Goal: Task Accomplishment & Management: Use online tool/utility

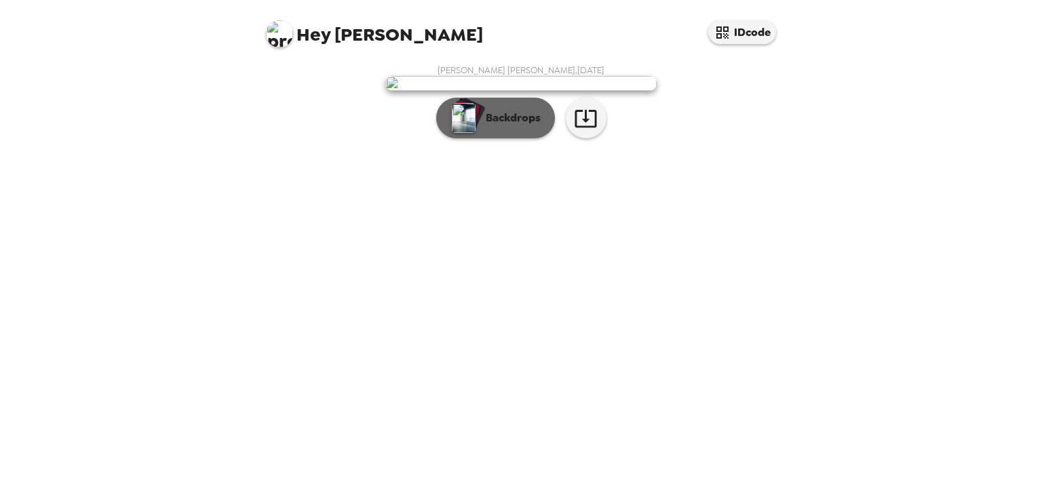
click at [494, 138] on button "Backdrops" at bounding box center [495, 118] width 119 height 41
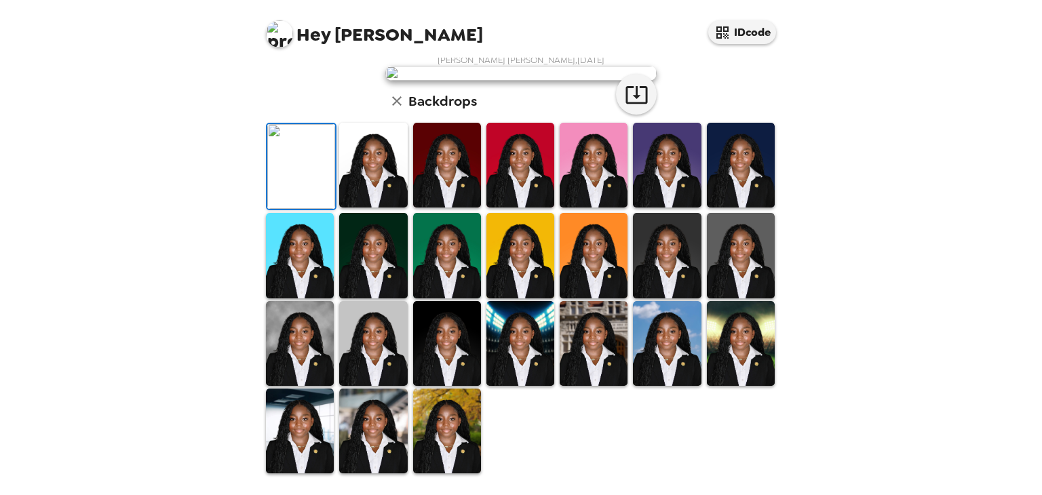
scroll to position [274, 0]
click at [383, 208] on img at bounding box center [373, 165] width 68 height 85
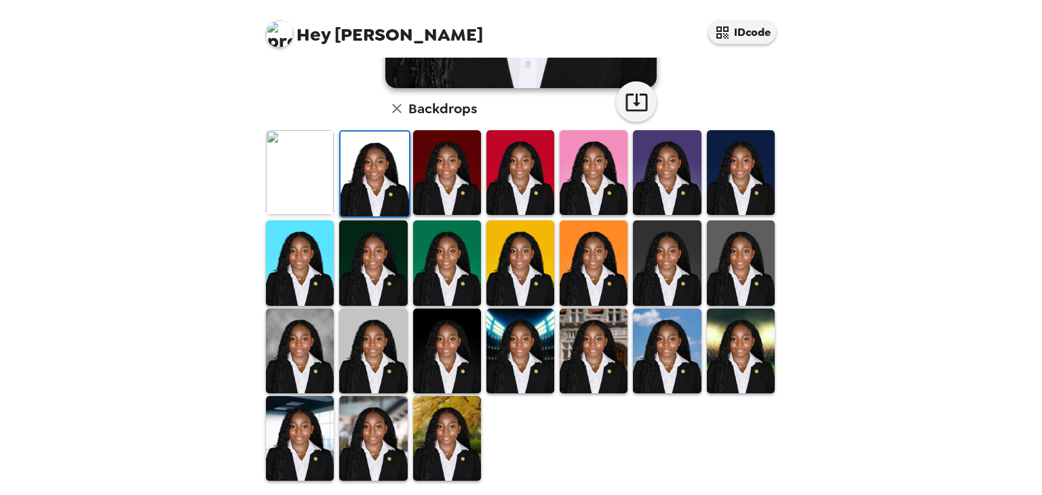
scroll to position [317, 0]
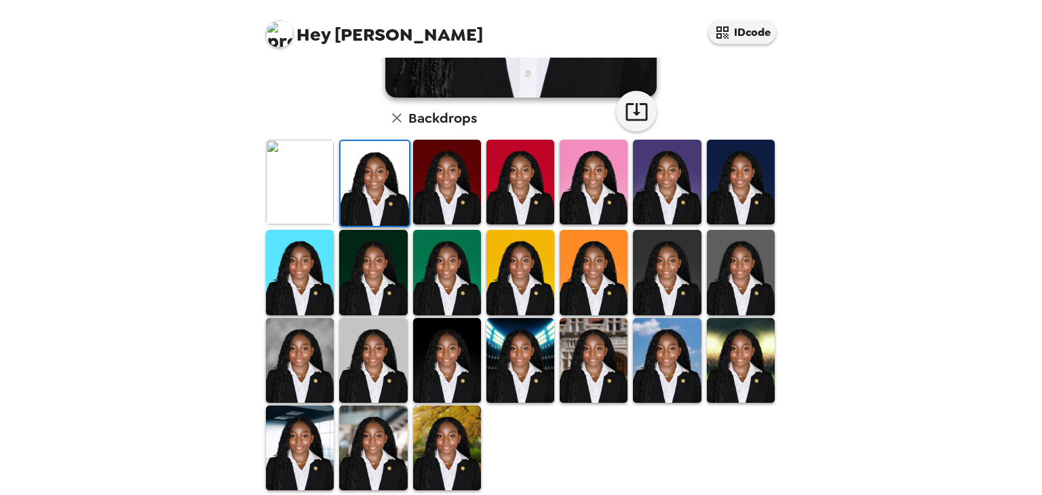
click at [450, 349] on img at bounding box center [447, 360] width 68 height 85
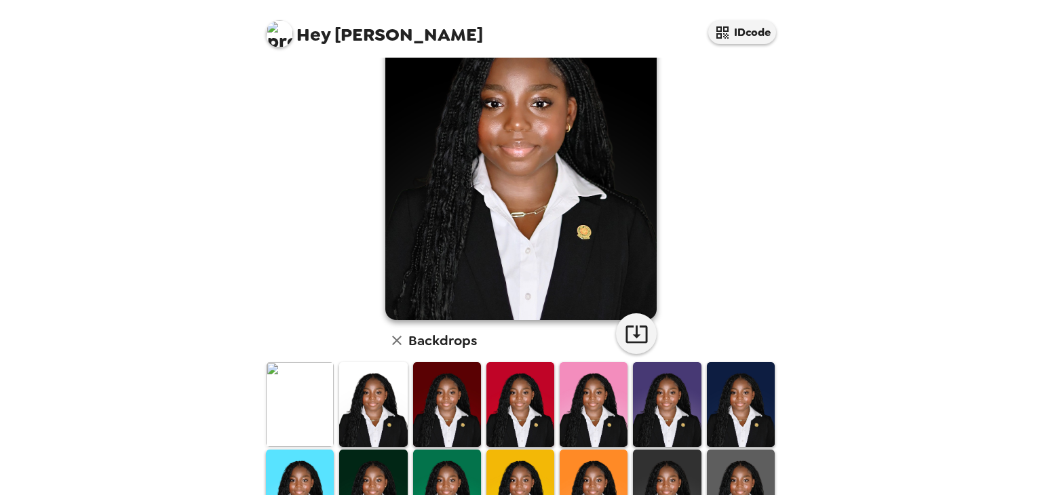
scroll to position [124, 0]
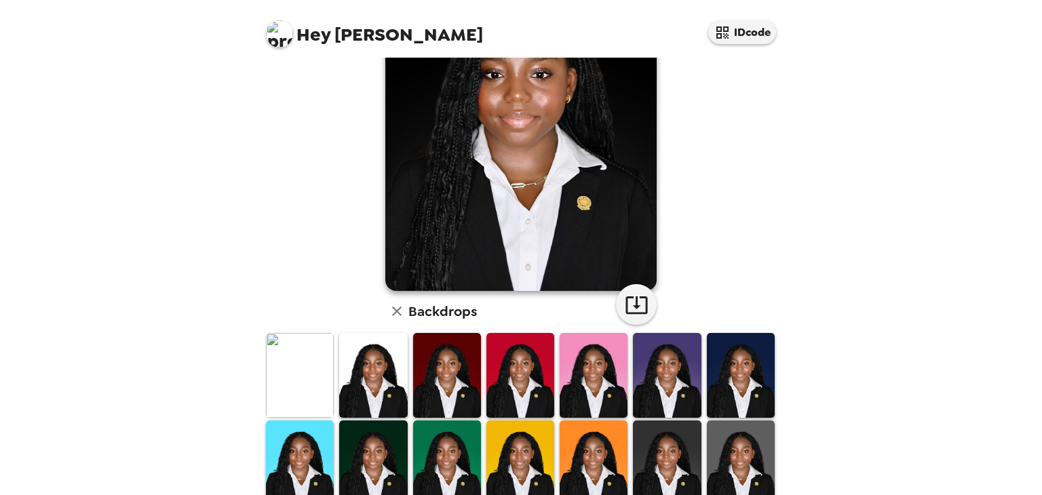
click at [378, 372] on img at bounding box center [373, 375] width 68 height 85
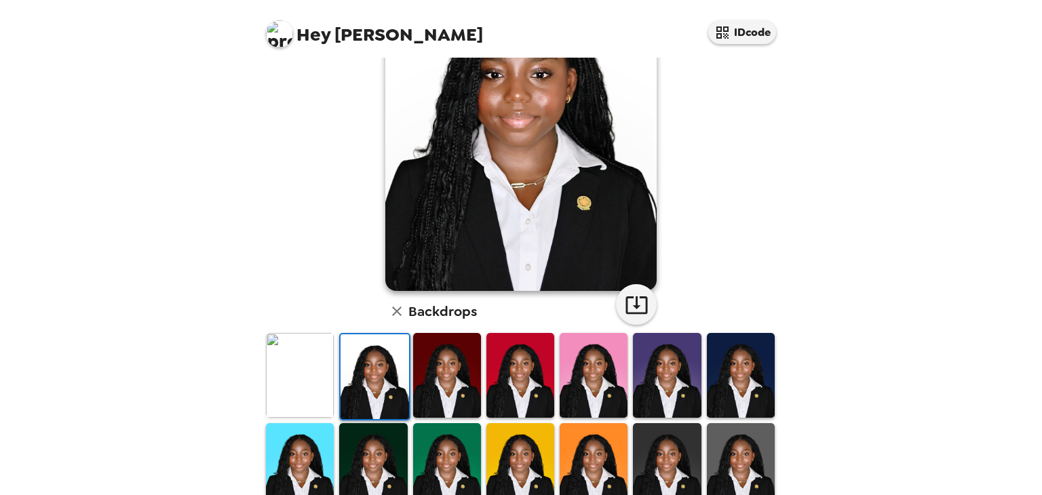
scroll to position [0, 0]
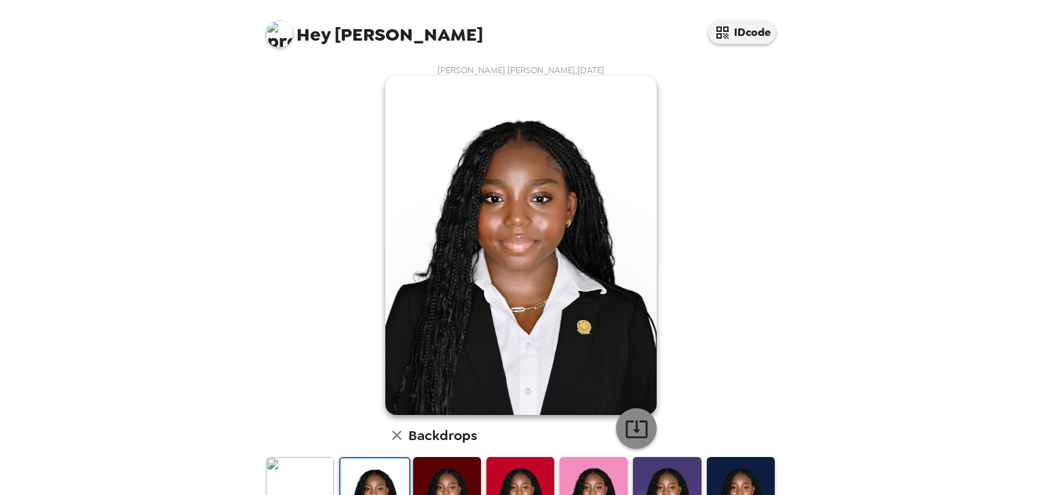
click at [637, 432] on icon "button" at bounding box center [637, 429] width 24 height 24
